Goal: Find specific page/section

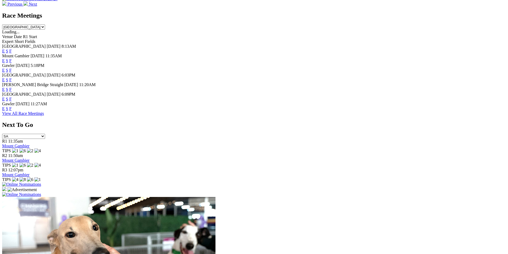
scroll to position [264, 0]
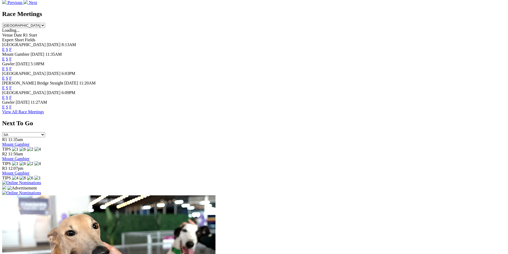
click at [12, 66] on link "F" at bounding box center [10, 68] width 2 height 5
